Goal: Information Seeking & Learning: Learn about a topic

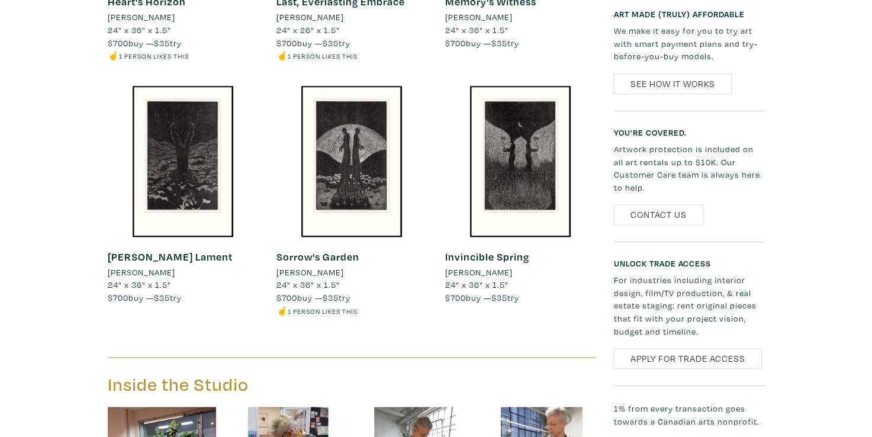
scroll to position [1415, 0]
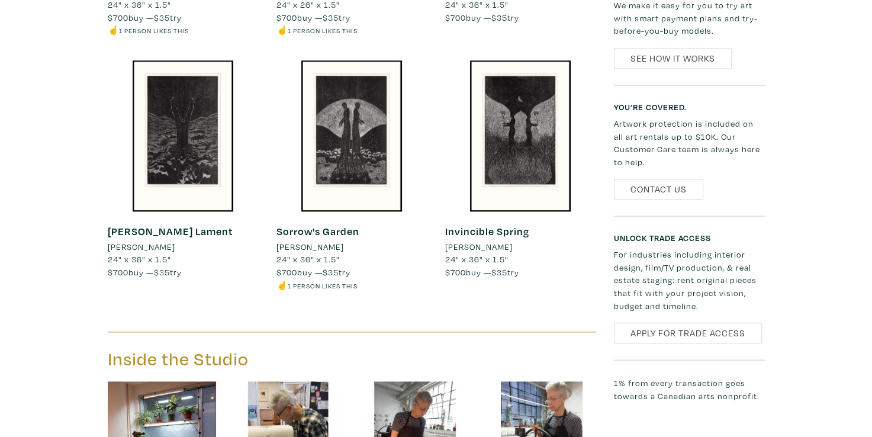
drag, startPoint x: 860, startPoint y: 250, endPoint x: 877, endPoint y: 255, distance: 17.2
click at [871, 255] on html "Gift cards for the art-lovers on your list – order by Dec. 22. Featured Art Sma…" at bounding box center [436, 0] width 872 height 2831
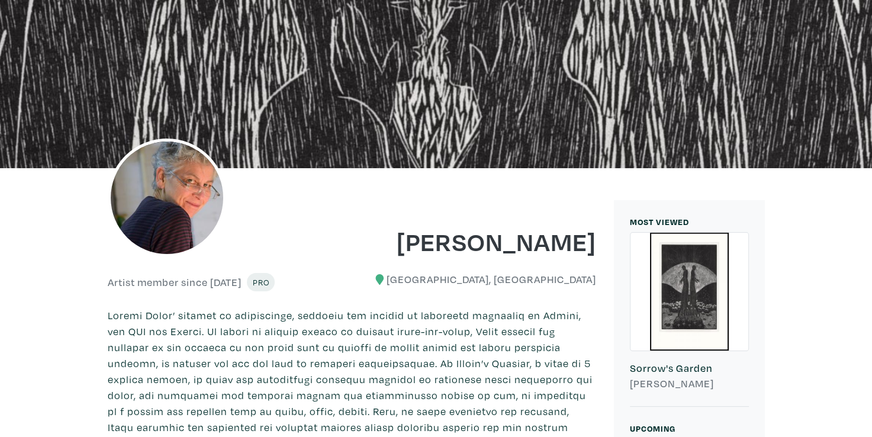
scroll to position [0, 0]
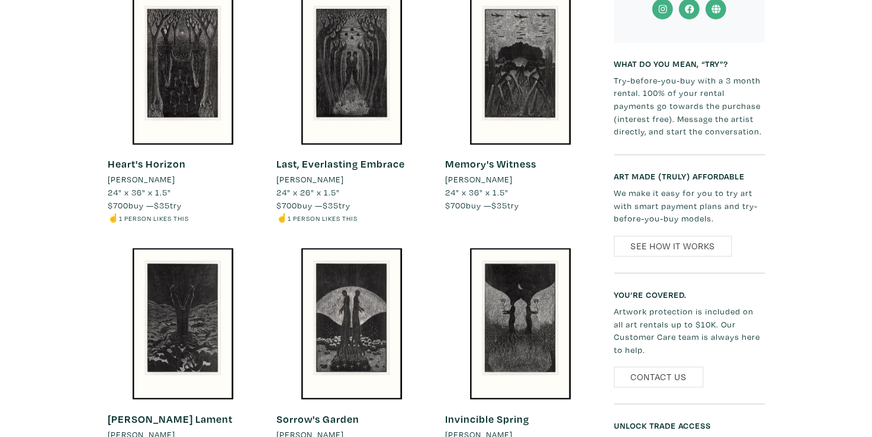
scroll to position [1185, 0]
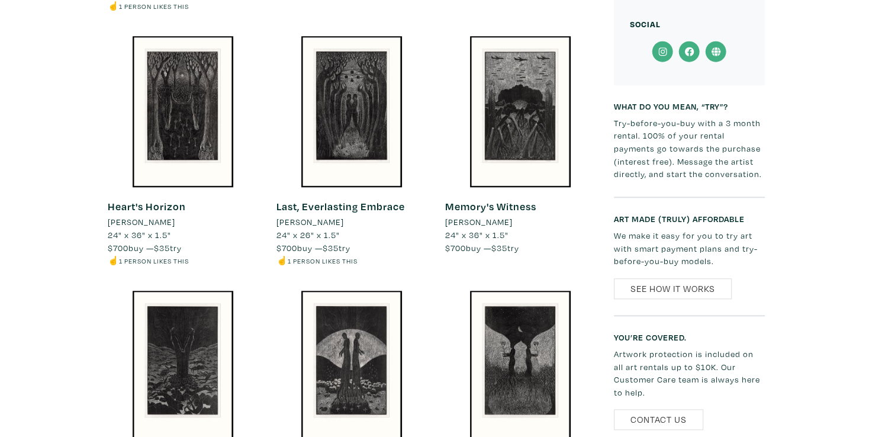
click at [607, 114] on div "MOST VIEWED 562 Sorrow's Garden [PERSON_NAME] Upcoming Exhibitions [DATE] [PERS…" at bounding box center [689, 136] width 169 height 2130
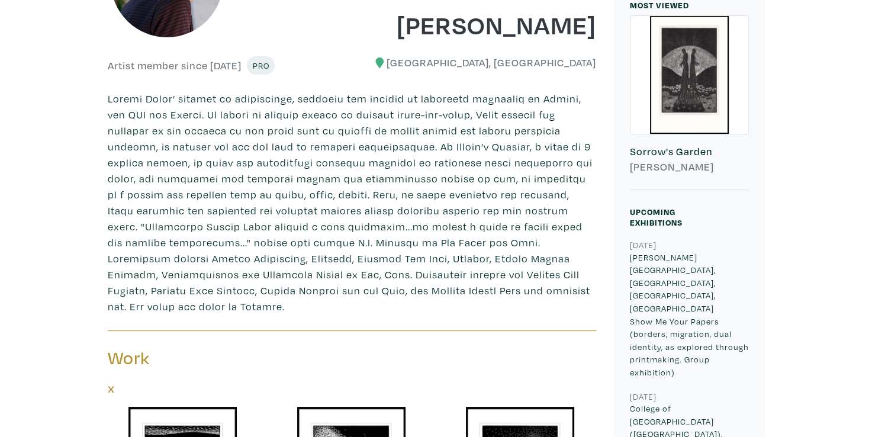
scroll to position [0, 0]
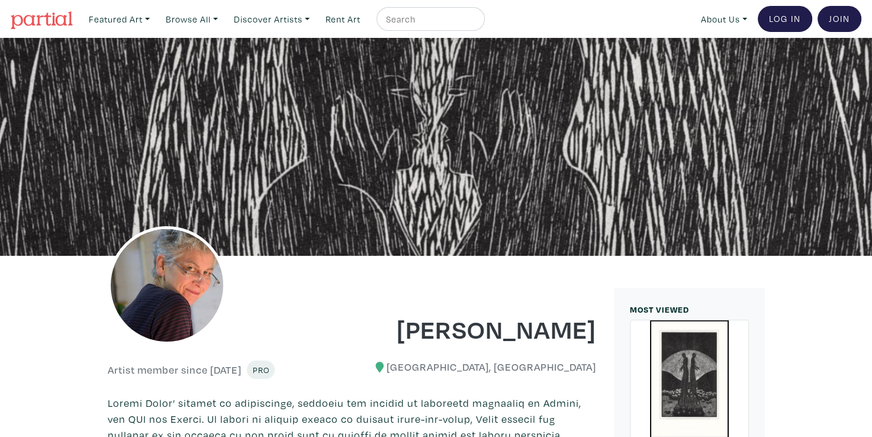
click at [452, 24] on input "text" at bounding box center [429, 19] width 89 height 15
type input "dance club"
click at [476, 22] on button "submit" at bounding box center [476, 22] width 0 height 0
